Goal: Information Seeking & Learning: Compare options

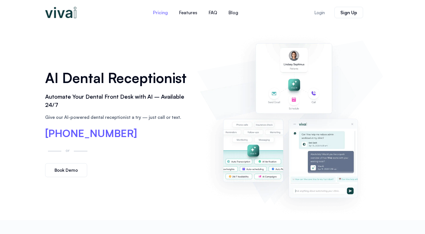
click at [162, 13] on link "Pricing" at bounding box center [160, 13] width 26 height 14
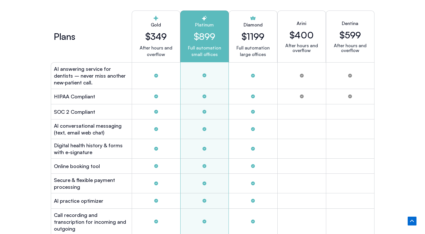
scroll to position [1570, 0]
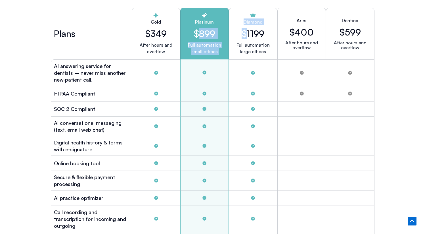
drag, startPoint x: 196, startPoint y: 29, endPoint x: 245, endPoint y: 34, distance: 48.5
click at [245, 34] on div "Plans Gold $349 After hours and overflow Platinum $899 Full automation small of…" at bounding box center [213, 34] width 324 height 52
click at [245, 34] on h2 "$1199" at bounding box center [253, 33] width 23 height 11
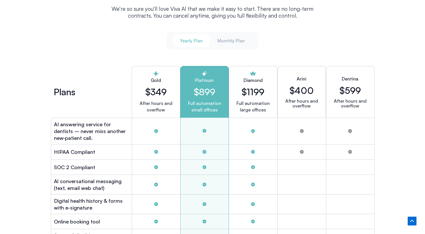
scroll to position [1505, 0]
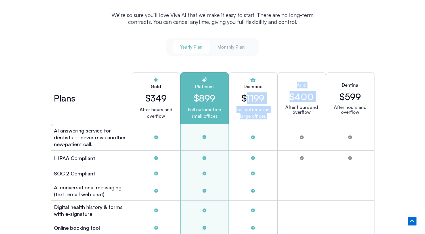
drag, startPoint x: 245, startPoint y: 96, endPoint x: 278, endPoint y: 96, distance: 33.2
click at [278, 96] on div "Plans Gold $349 After hours and overflow Platinum $899 Full automation small of…" at bounding box center [213, 98] width 324 height 52
click at [278, 96] on div "Arini $400 After hours and overflow" at bounding box center [301, 98] width 49 height 52
drag, startPoint x: 269, startPoint y: 95, endPoint x: 242, endPoint y: 96, distance: 26.7
click at [243, 96] on div "Diamond $1199 Full automation large offices" at bounding box center [253, 98] width 49 height 52
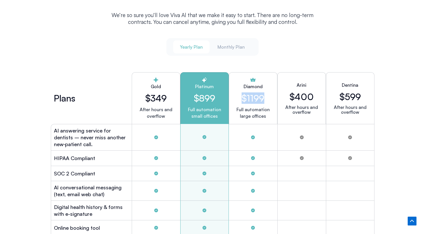
click at [242, 96] on h2 "$1199" at bounding box center [253, 98] width 23 height 11
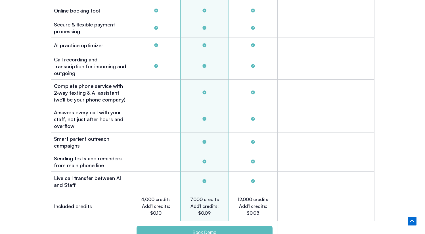
scroll to position [1759, 0]
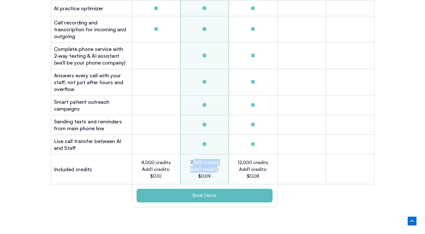
drag, startPoint x: 194, startPoint y: 153, endPoint x: 216, endPoint y: 159, distance: 23.0
click at [216, 159] on h2 "7,000 credits Add'l credits: $0.09" at bounding box center [204, 169] width 31 height 20
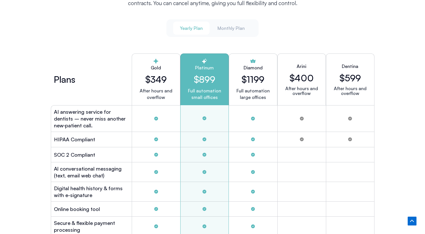
scroll to position [1536, 0]
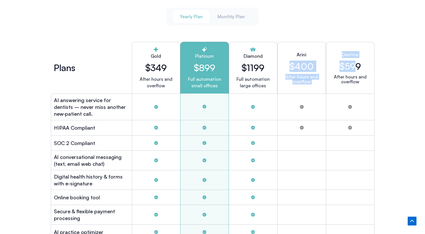
drag, startPoint x: 283, startPoint y: 53, endPoint x: 355, endPoint y: 59, distance: 72.3
click at [355, 59] on div "Plans Gold $349 After hours and overflow Platinum $899 Full automation small of…" at bounding box center [213, 68] width 324 height 52
click at [355, 61] on h2 "$599" at bounding box center [350, 66] width 21 height 11
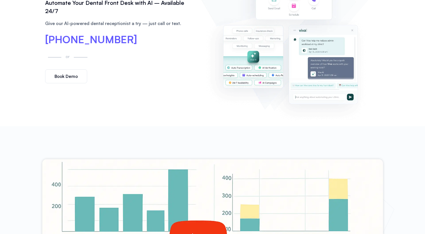
scroll to position [0, 0]
